Goal: Transaction & Acquisition: Purchase product/service

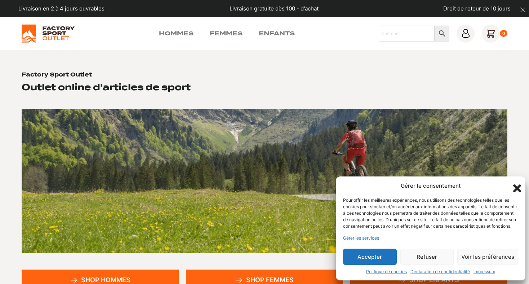
click at [427, 253] on button "Refuser" at bounding box center [428, 256] width 54 height 16
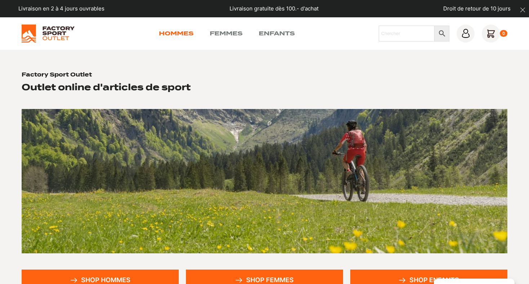
click at [187, 32] on link "Hommes" at bounding box center [176, 33] width 35 height 9
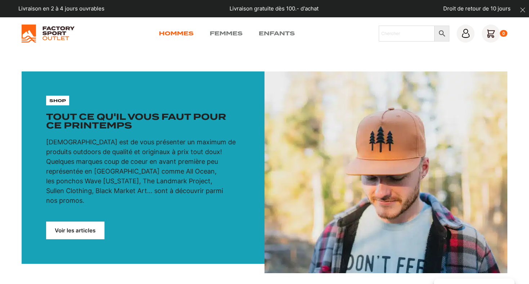
click at [178, 37] on link "Hommes" at bounding box center [176, 33] width 35 height 9
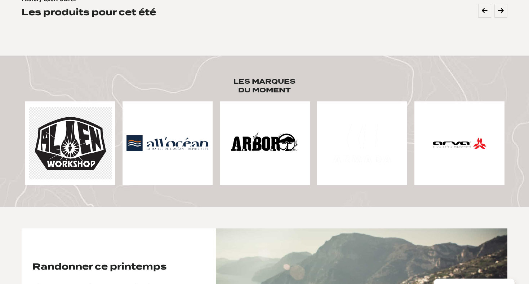
scroll to position [180, 0]
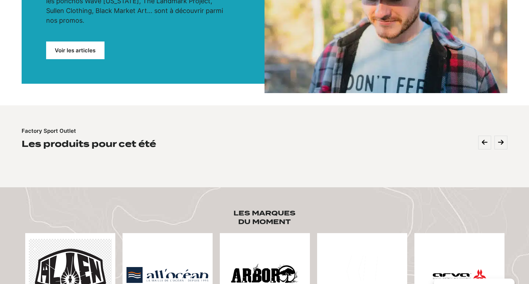
click at [71, 41] on link "Voir les articles" at bounding box center [75, 50] width 58 height 18
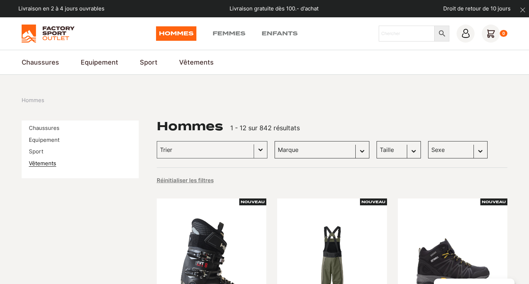
click at [51, 163] on link "Vêtements" at bounding box center [42, 163] width 27 height 7
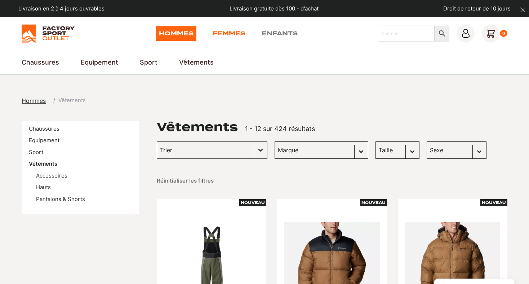
click at [226, 30] on link "Femmes" at bounding box center [229, 33] width 33 height 14
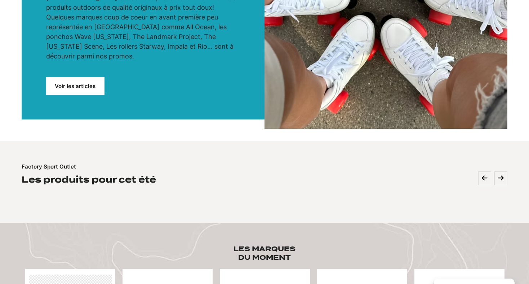
scroll to position [65, 0]
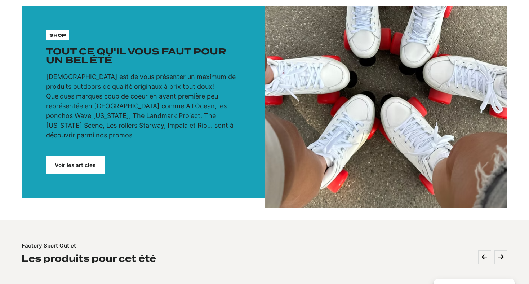
click at [71, 156] on link "Voir les articles" at bounding box center [75, 165] width 58 height 18
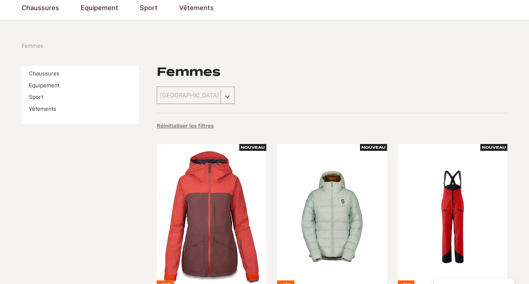
scroll to position [62, 0]
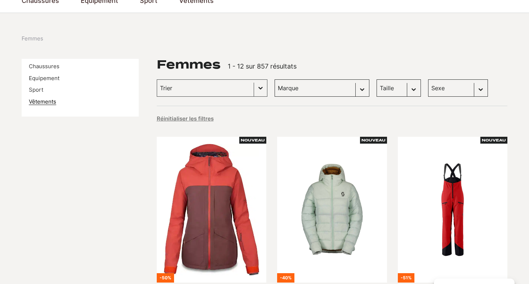
click at [47, 99] on link "Vêtements" at bounding box center [42, 101] width 27 height 7
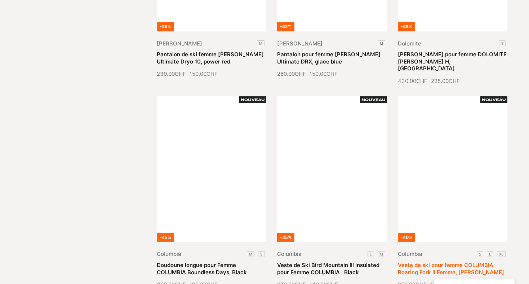
scroll to position [952, 0]
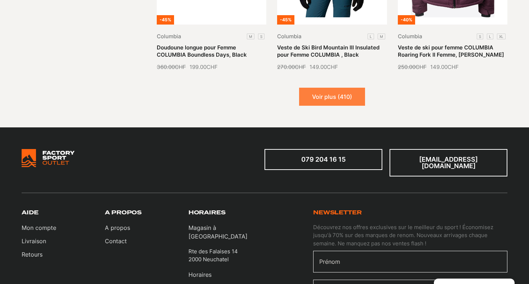
click at [353, 88] on button "Voir plus (410)" at bounding box center [332, 97] width 66 height 18
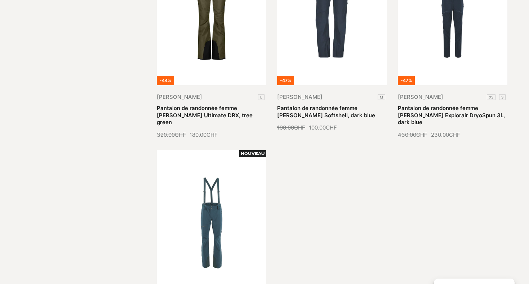
scroll to position [1639, 0]
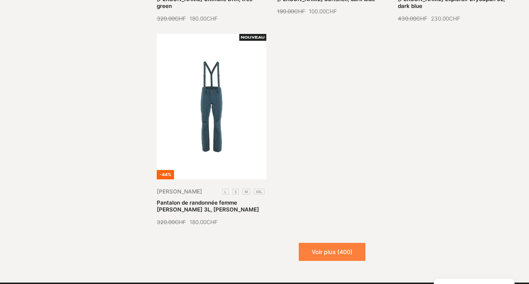
click at [332, 243] on button "Voir plus (400)" at bounding box center [332, 252] width 67 height 18
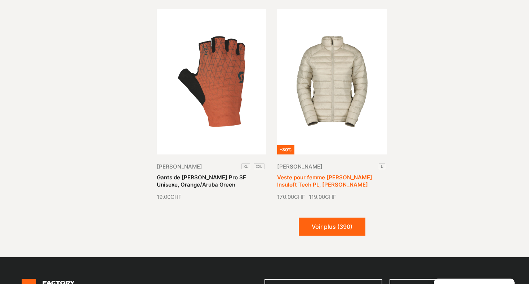
scroll to position [2284, 0]
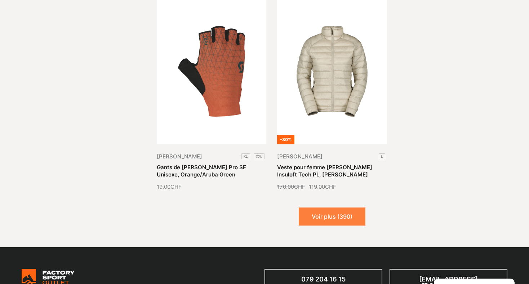
click at [319, 207] on button "Voir plus (390)" at bounding box center [332, 216] width 67 height 18
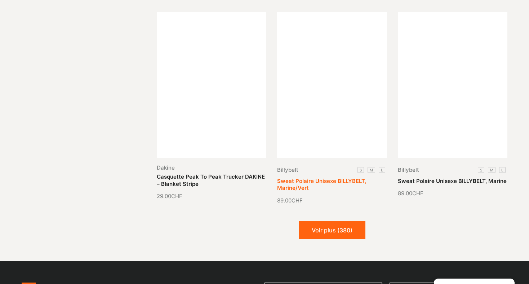
scroll to position [2884, 0]
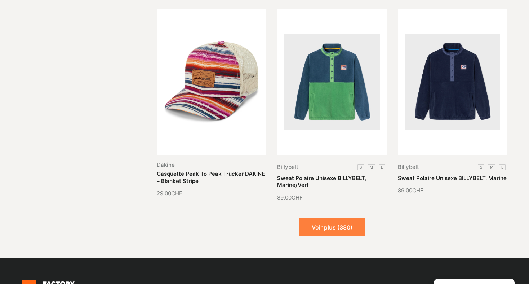
click at [319, 218] on button "Voir plus (380)" at bounding box center [332, 227] width 67 height 18
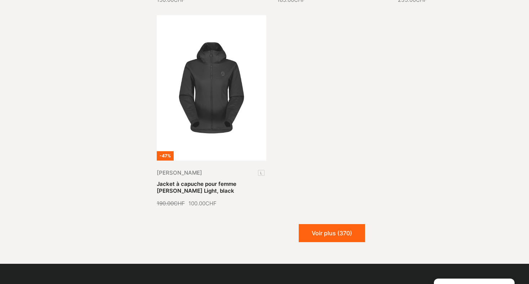
scroll to position [3709, 0]
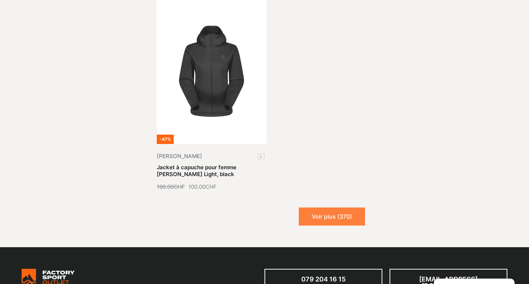
click at [329, 207] on button "Voir plus (370)" at bounding box center [332, 216] width 66 height 18
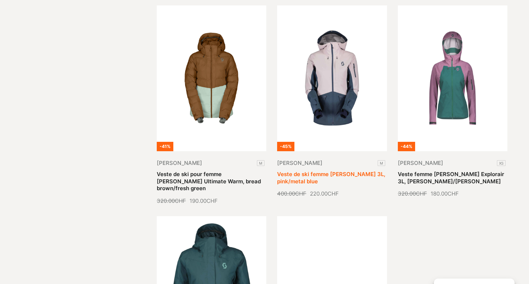
scroll to position [4249, 0]
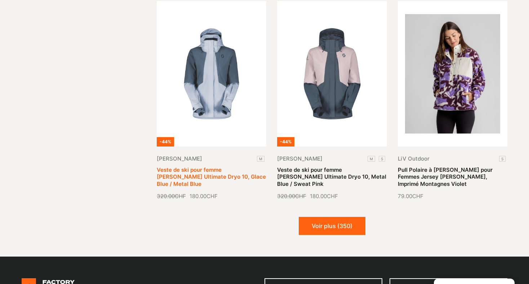
scroll to position [4956, 0]
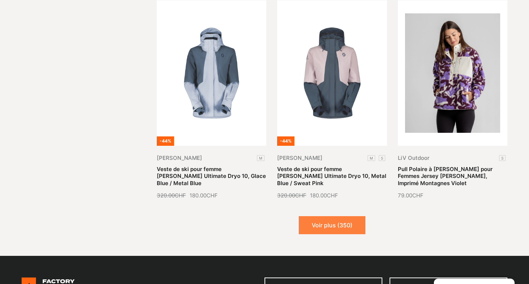
click at [327, 216] on button "Voir plus (350)" at bounding box center [332, 225] width 67 height 18
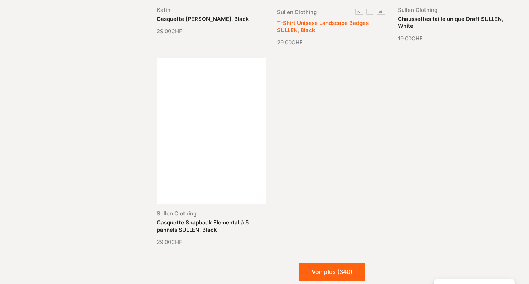
scroll to position [5747, 0]
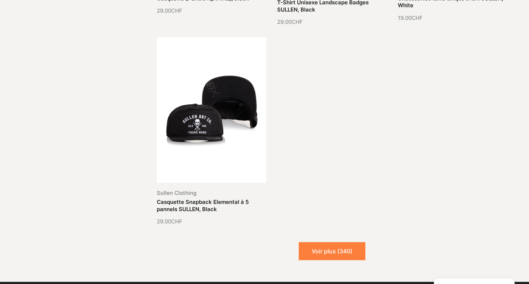
click at [317, 242] on button "Voir plus (340)" at bounding box center [332, 251] width 67 height 18
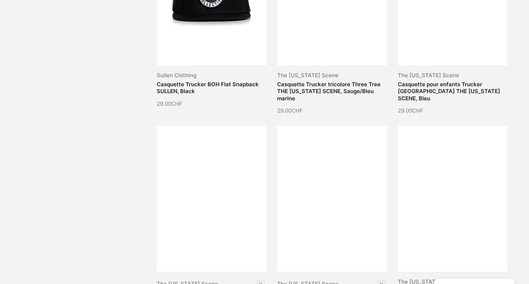
scroll to position [6092, 0]
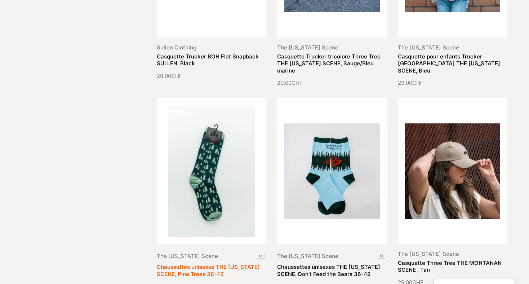
click at [223, 263] on link "Chaussettes unisexes THE MONTANA SCENE, Pine Trees 36-42" at bounding box center [208, 270] width 103 height 14
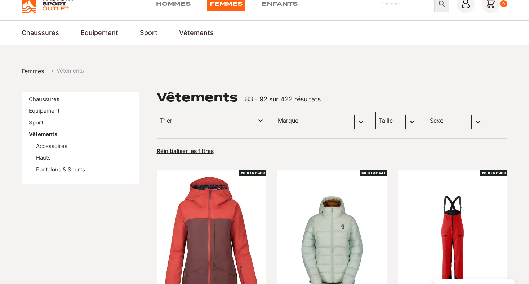
scroll to position [9, 0]
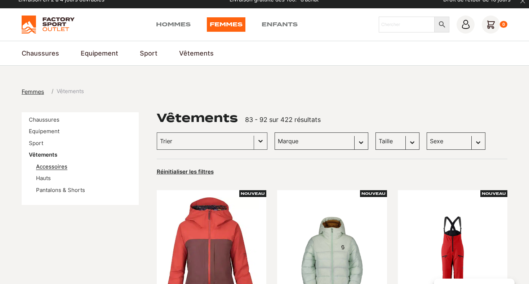
click at [49, 164] on link "Accessoires" at bounding box center [51, 166] width 31 height 7
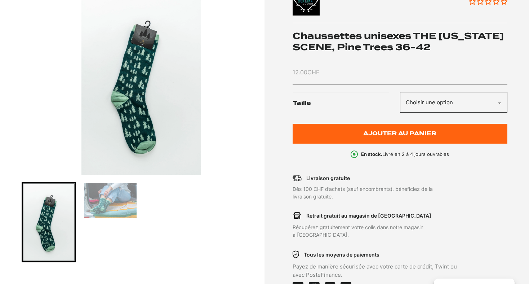
scroll to position [120, 0]
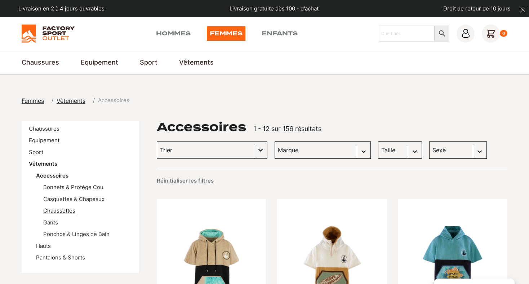
click at [52, 210] on link "Chaussettes" at bounding box center [59, 210] width 32 height 7
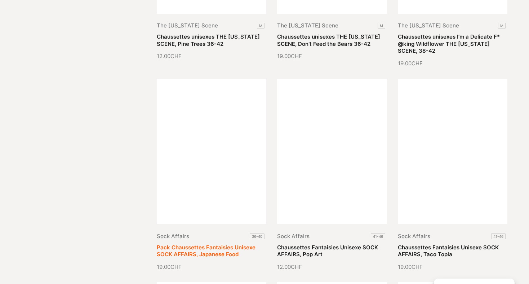
scroll to position [813, 0]
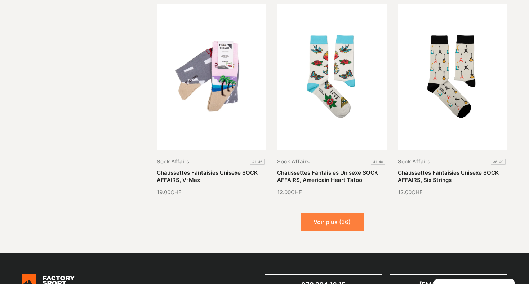
click at [340, 224] on button "Voir plus (36)" at bounding box center [332, 222] width 63 height 18
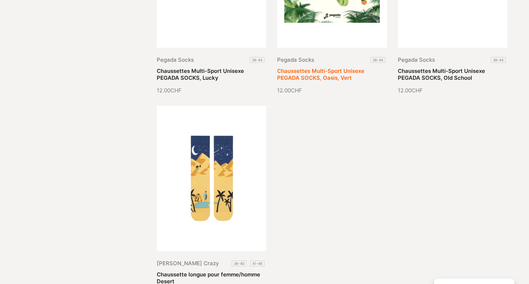
scroll to position [1619, 0]
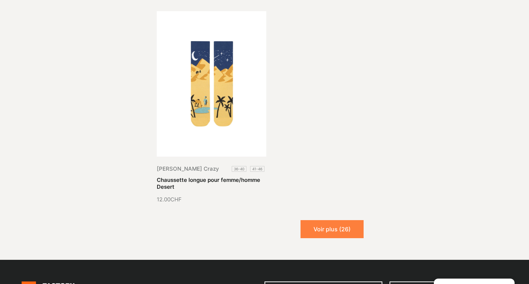
click at [322, 234] on button "Voir plus (26)" at bounding box center [332, 229] width 63 height 18
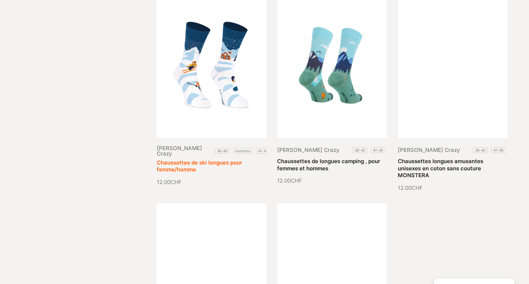
scroll to position [2046, 0]
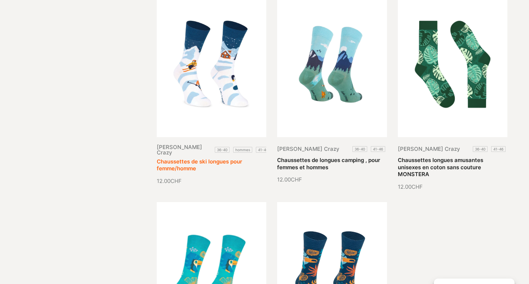
click at [228, 158] on link "Chaussettes de ski longues pour femme/homme" at bounding box center [199, 165] width 85 height 14
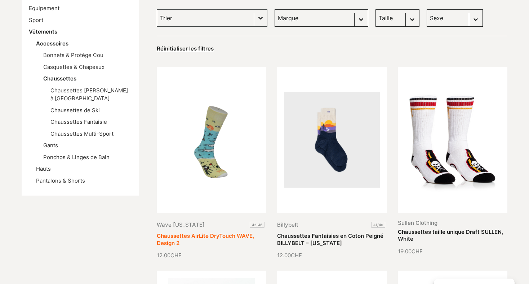
scroll to position [134, 0]
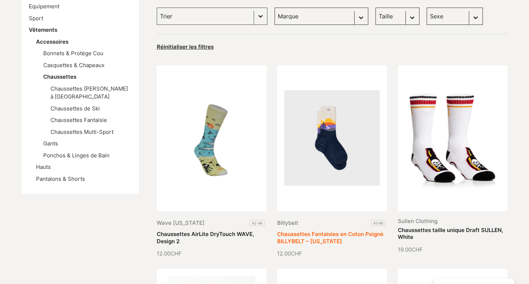
click at [326, 230] on link "Chaussettes Fantaisies en Coton Peigné BILLYBELT – Colorado" at bounding box center [330, 237] width 106 height 14
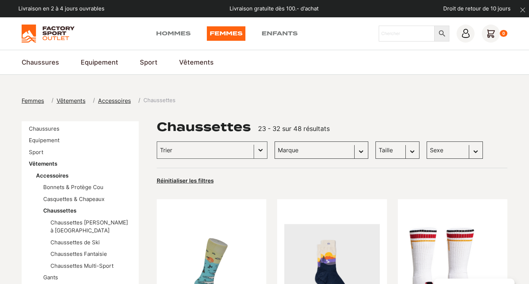
select select "xs-s"
click at [452, 146] on div "Sexe Sélectionnez le contenu Sexe Femmes (46) Hommes (46) Enfants (1)" at bounding box center [455, 149] width 56 height 17
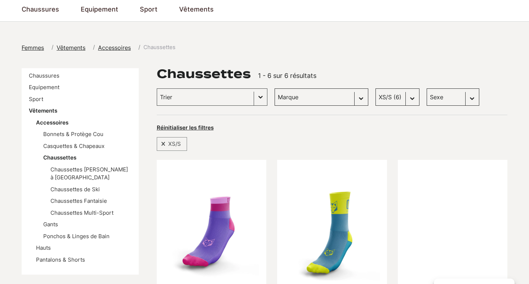
scroll to position [54, 0]
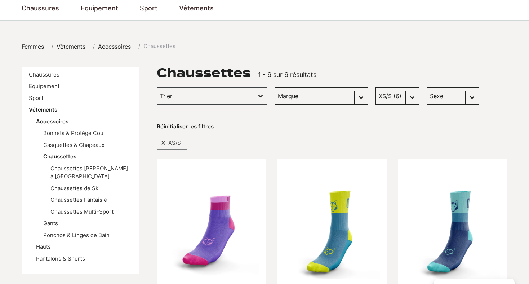
select select "femmes"
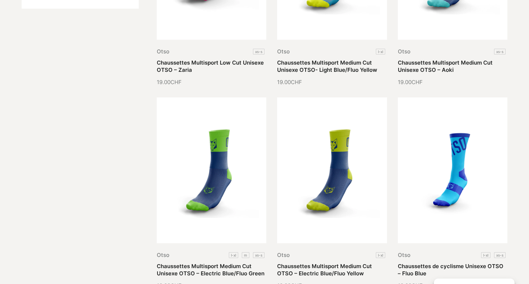
select select "femmes"
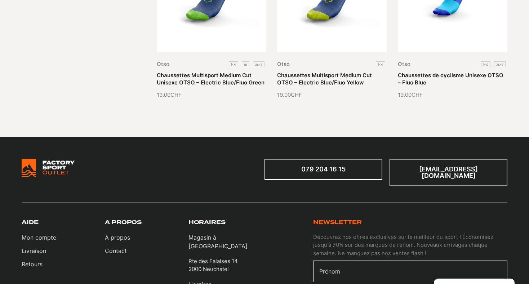
scroll to position [19, 0]
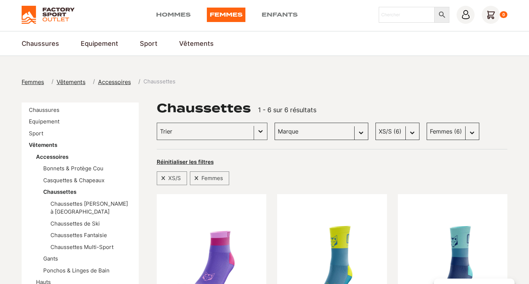
select select "m"
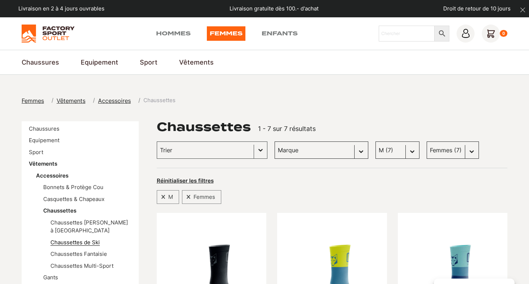
click at [69, 241] on link "Chaussettes de Ski" at bounding box center [74, 242] width 49 height 7
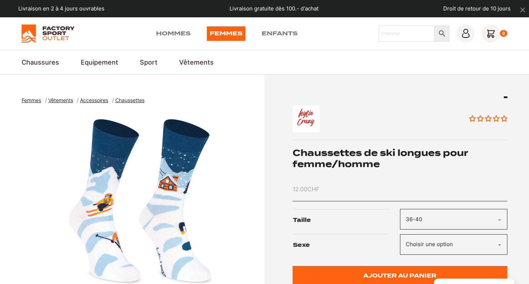
select select "36-40"
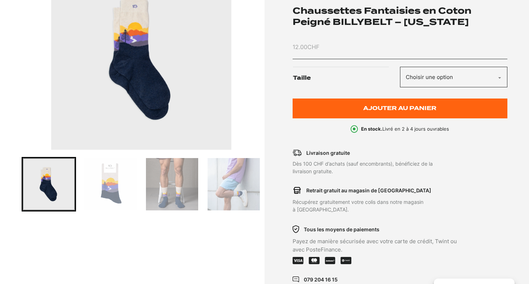
scroll to position [144, 0]
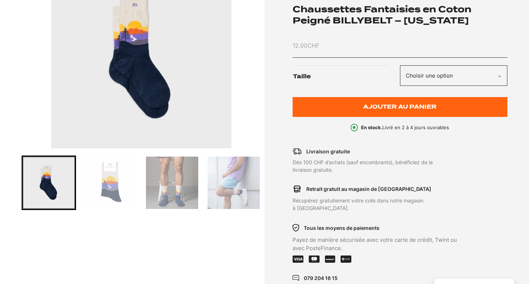
click at [170, 188] on img "Go to slide 3" at bounding box center [172, 183] width 52 height 52
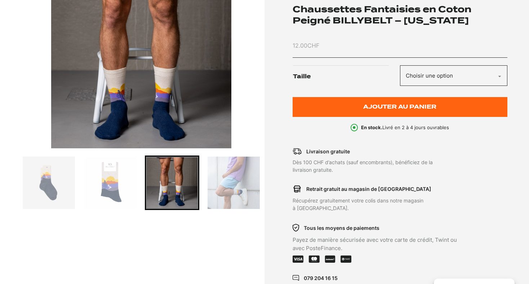
click at [205, 184] on div at bounding box center [141, 182] width 239 height 54
click at [221, 183] on img "Go to slide 4" at bounding box center [234, 183] width 52 height 52
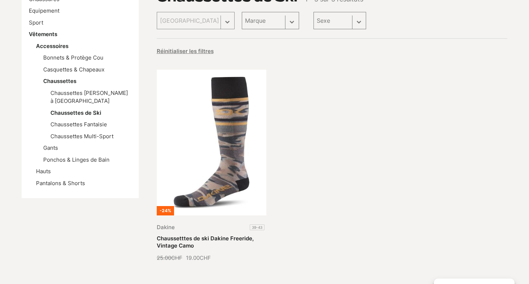
scroll to position [130, 0]
